Goal: Task Accomplishment & Management: Manage account settings

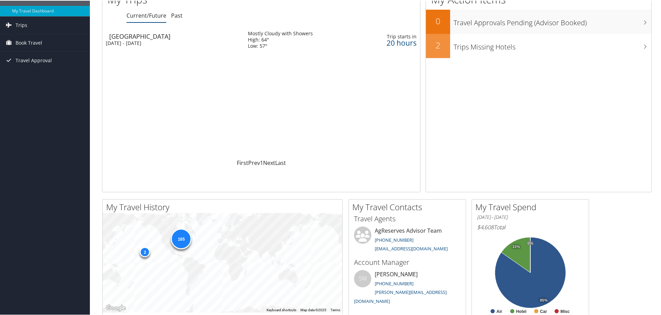
scroll to position [7, 0]
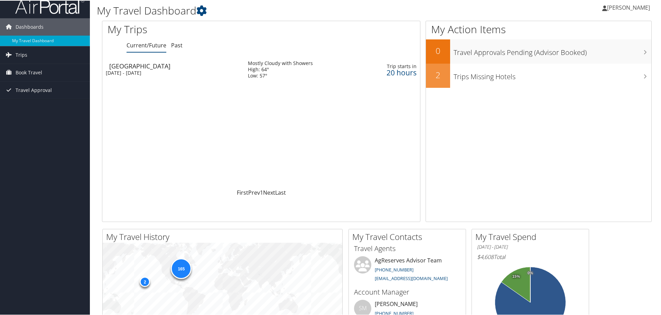
click at [171, 66] on div "Norfolk" at bounding box center [175, 65] width 132 height 6
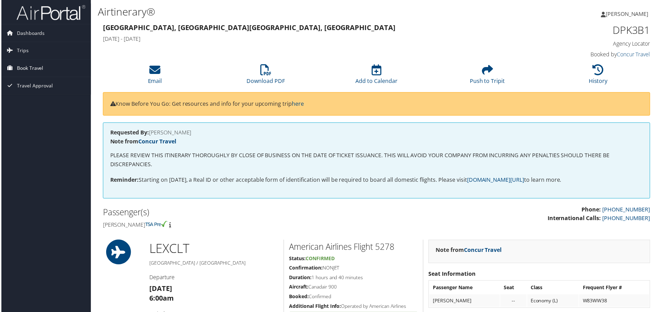
drag, startPoint x: 37, startPoint y: 59, endPoint x: 40, endPoint y: 68, distance: 9.8
click at [37, 59] on link "Trips" at bounding box center [45, 50] width 90 height 17
click at [31, 100] on span "Book Travel" at bounding box center [29, 99] width 27 height 17
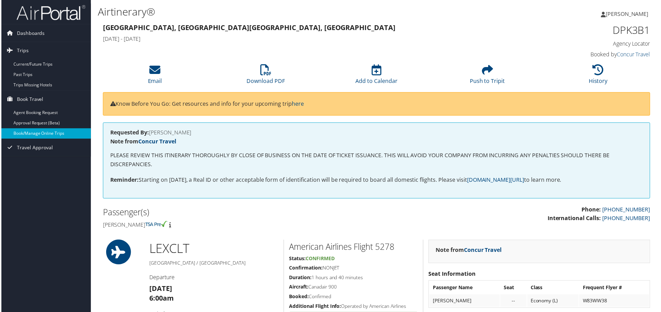
click at [33, 133] on link "Book/Manage Online Trips" at bounding box center [45, 134] width 90 height 10
